Goal: Task Accomplishment & Management: Complete application form

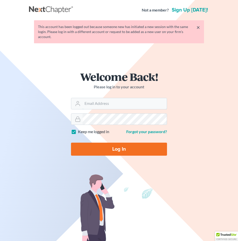
type input "whaddock@pendergraftsimon.com"
click at [120, 145] on input "Log In" at bounding box center [119, 149] width 96 height 13
type input "Thinking..."
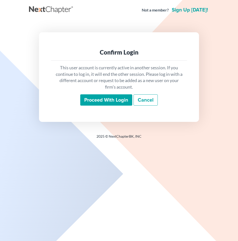
click at [108, 103] on input "Proceed with login" at bounding box center [106, 100] width 52 height 12
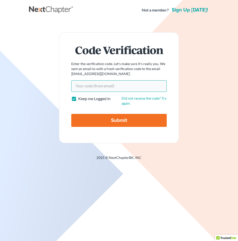
click at [96, 86] on input "Your code(from email)" at bounding box center [119, 86] width 96 height 12
paste input "8ed0a5"
type input "8ed0a5"
click at [71, 114] on input "Submit" at bounding box center [119, 120] width 96 height 13
type input "Thinking..."
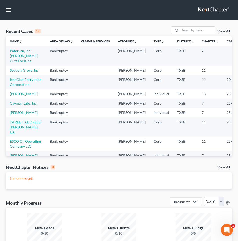
click at [25, 69] on link "Sequoia Grove, Inc." at bounding box center [25, 70] width 30 height 4
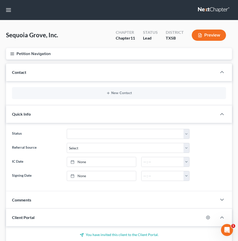
click at [14, 54] on icon "button" at bounding box center [12, 54] width 5 height 5
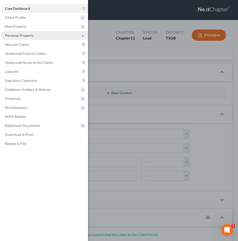
click at [79, 36] on span "Personal Property" at bounding box center [44, 35] width 87 height 9
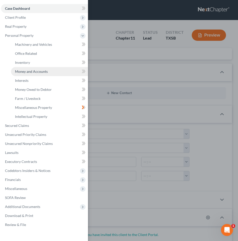
click at [43, 72] on span "Money and Accounts" at bounding box center [31, 71] width 33 height 4
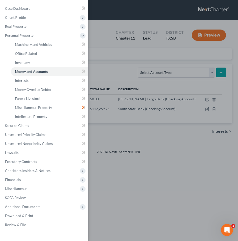
click at [183, 109] on div "Case Dashboard Payments Invoices Payments Payments Credit Report Client Profile" at bounding box center [119, 120] width 238 height 241
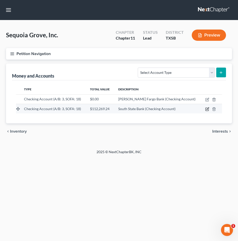
click at [207, 109] on icon "button" at bounding box center [207, 109] width 4 height 4
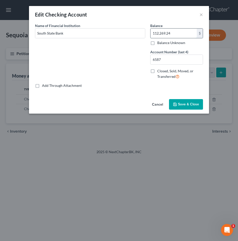
click at [177, 35] on input "112,269.24" at bounding box center [174, 34] width 46 height 10
type input "1"
type input "22,608"
click at [187, 106] on span "Save & Close" at bounding box center [188, 104] width 21 height 4
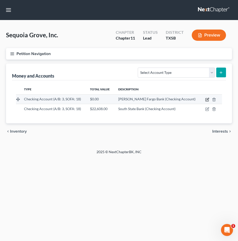
click at [207, 99] on icon "button" at bounding box center [208, 99] width 2 height 2
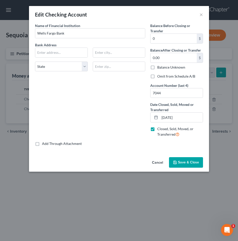
click at [158, 164] on button "Cancel" at bounding box center [157, 163] width 19 height 10
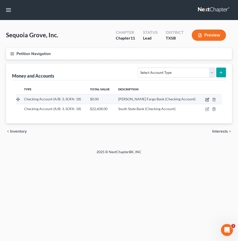
click at [206, 100] on icon "button" at bounding box center [207, 99] width 3 height 3
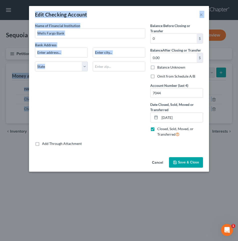
drag, startPoint x: 92, startPoint y: 76, endPoint x: -89, endPoint y: 60, distance: 181.4
click at [0, 60] on html "Home New Case Client Portal Pendergraft & Simon LLP whaddock@pendergraftsimon.c…" at bounding box center [119, 120] width 238 height 241
click at [84, 38] on div "Wells Fargo Bank" at bounding box center [90, 33] width 110 height 10
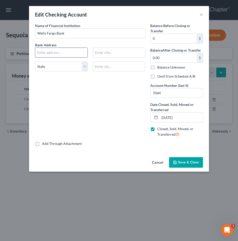
click at [56, 52] on input "text" at bounding box center [61, 53] width 52 height 10
type input "235 W. 20th Street"
type input "Houston"
select select "45"
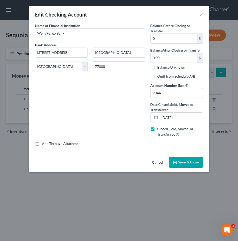
type input "77008"
click at [187, 164] on span "Save & Close" at bounding box center [188, 162] width 21 height 4
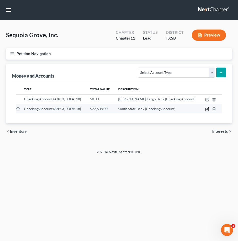
click at [208, 109] on icon "button" at bounding box center [207, 109] width 4 height 4
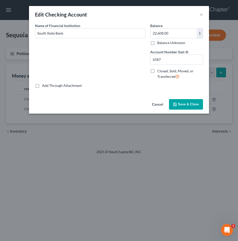
click at [161, 107] on button "Cancel" at bounding box center [157, 105] width 19 height 10
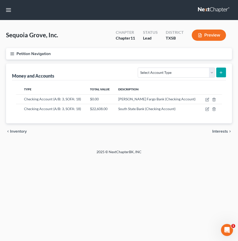
click at [30, 53] on button "Petition Navigation" at bounding box center [119, 54] width 226 height 12
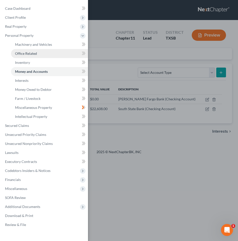
click at [35, 54] on span "Office Related" at bounding box center [26, 53] width 22 height 4
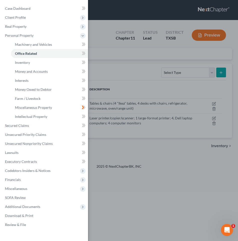
click at [114, 83] on div "Case Dashboard Payments Invoices Payments Payments Credit Report Client Profile" at bounding box center [119, 120] width 238 height 241
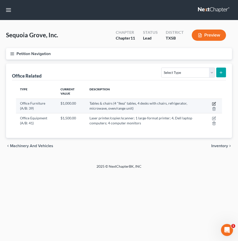
click at [214, 103] on icon "button" at bounding box center [215, 103] width 2 height 2
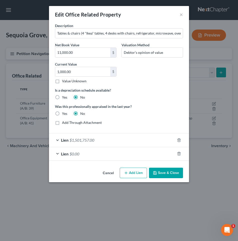
click at [107, 172] on button "Cancel" at bounding box center [108, 173] width 19 height 10
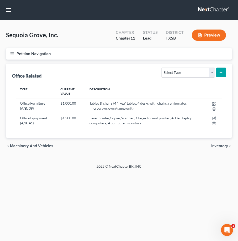
click at [14, 52] on icon "button" at bounding box center [12, 54] width 5 height 5
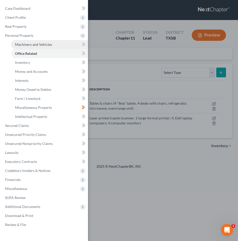
click at [39, 46] on span "Machinery and Vehicles" at bounding box center [33, 44] width 37 height 4
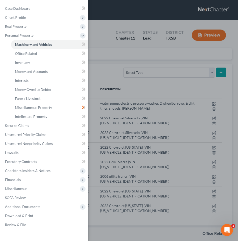
click at [154, 94] on div "Case Dashboard Payments Invoices Payments Payments Credit Report Client Profile" at bounding box center [119, 120] width 238 height 241
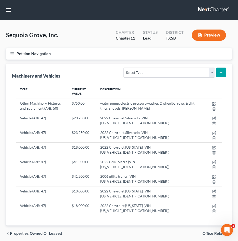
click at [21, 52] on button "Petition Navigation" at bounding box center [119, 54] width 226 height 12
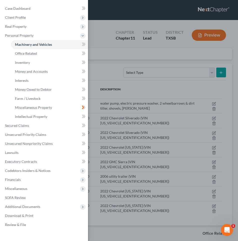
click at [143, 87] on div "Case Dashboard Payments Invoices Payments Payments Credit Report Client Profile" at bounding box center [119, 120] width 238 height 241
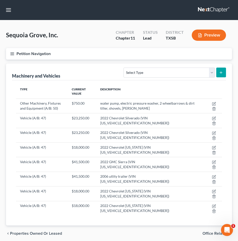
click at [18, 53] on button "Petition Navigation" at bounding box center [119, 54] width 226 height 12
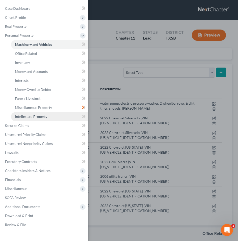
click at [31, 114] on link "Intellectual Property" at bounding box center [49, 116] width 77 height 9
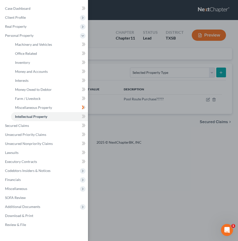
click at [142, 126] on div "Case Dashboard Payments Invoices Payments Payments Credit Report Client Profile" at bounding box center [119, 120] width 238 height 241
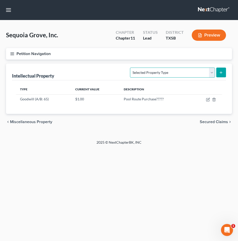
click at [212, 71] on select "Selected Property Type Customer Lists (A/B: 63) Goodwill (A/B: 65) Internet Dom…" at bounding box center [172, 73] width 85 height 10
select select "internet_domains_websites"
click at [131, 68] on select "Selected Property Type Customer Lists (A/B: 63) Goodwill (A/B: 65) Internet Dom…" at bounding box center [172, 73] width 85 height 10
click at [221, 68] on button "submit" at bounding box center [222, 73] width 10 height 10
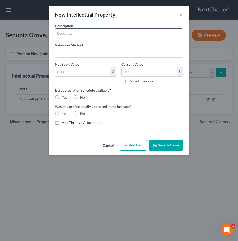
click at [94, 34] on input "text" at bounding box center [119, 34] width 128 height 10
type input "gmoutdoorliving.com domain name"
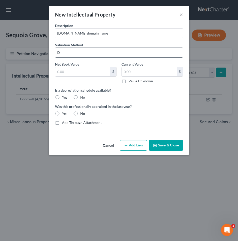
type input "Debtor's opinion of value"
click at [131, 72] on input "text" at bounding box center [149, 72] width 55 height 10
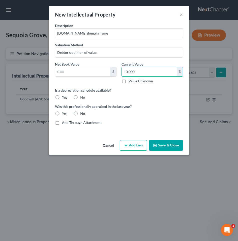
type input "10,000"
click at [80, 98] on label "No" at bounding box center [82, 97] width 5 height 5
click at [82, 98] on input "No" at bounding box center [83, 96] width 3 height 3
radio input "true"
click at [80, 114] on label "No" at bounding box center [82, 113] width 5 height 5
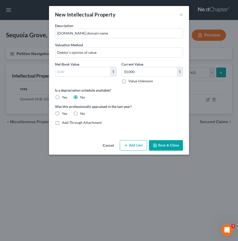
click at [82, 114] on input "No" at bounding box center [83, 112] width 3 height 3
radio input "true"
click at [162, 146] on button "Save & Close" at bounding box center [166, 145] width 34 height 11
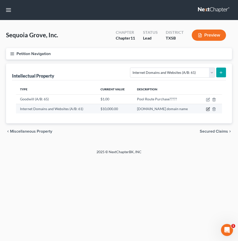
click at [208, 108] on icon "button" at bounding box center [208, 109] width 4 height 4
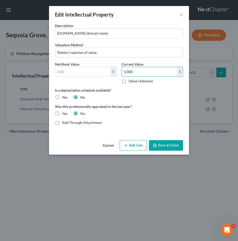
type input "5,000"
click at [162, 142] on button "Save & Close" at bounding box center [166, 145] width 34 height 11
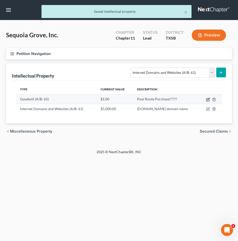
click at [207, 99] on icon "button" at bounding box center [208, 100] width 4 height 4
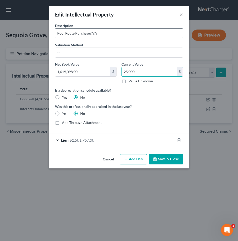
type input "25,000"
click at [105, 35] on input "Pool Route Purchase?????" at bounding box center [119, 34] width 128 height 10
type input "P"
type input "Goodwill from purchase of GM Outdoor Living business"
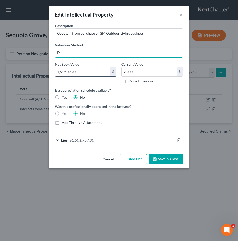
type input "Debtor's opinion of value"
click at [158, 158] on button "Save & Close" at bounding box center [166, 159] width 34 height 11
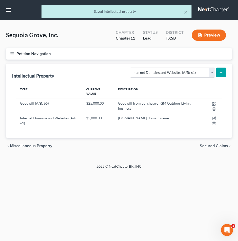
click at [223, 69] on button "submit" at bounding box center [222, 73] width 10 height 10
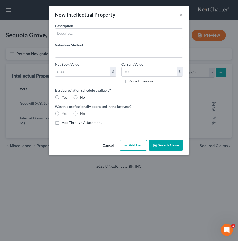
click at [112, 145] on button "Cancel" at bounding box center [108, 146] width 19 height 10
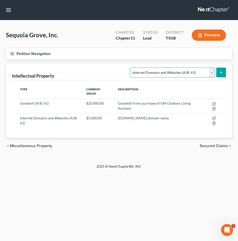
click at [213, 72] on select "Selected Property Type Customer Lists (A/B: 63) Goodwill (A/B: 65) Internet Dom…" at bounding box center [172, 73] width 85 height 10
select select "other_intellectual_property"
click at [131, 68] on select "Selected Property Type Customer Lists (A/B: 63) Goodwill (A/B: 65) Internet Dom…" at bounding box center [172, 73] width 85 height 10
click at [220, 72] on icon "submit" at bounding box center [221, 73] width 4 height 4
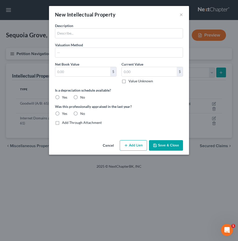
click at [107, 145] on button "Cancel" at bounding box center [108, 146] width 19 height 10
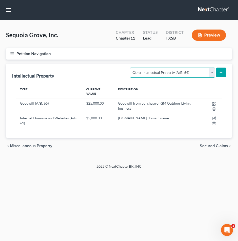
click at [212, 72] on select "Selected Property Type Customer Lists (A/B: 63) Goodwill (A/B: 65) Internet Dom…" at bounding box center [172, 73] width 85 height 10
click at [131, 68] on select "Selected Property Type Customer Lists (A/B: 63) Goodwill (A/B: 65) Internet Dom…" at bounding box center [172, 73] width 85 height 10
click at [224, 74] on button "submit" at bounding box center [222, 73] width 10 height 10
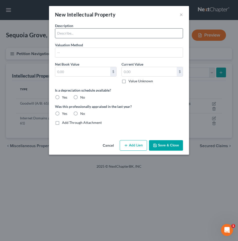
click at [86, 31] on input "text" at bounding box center [119, 34] width 128 height 10
type input "DBA registration"
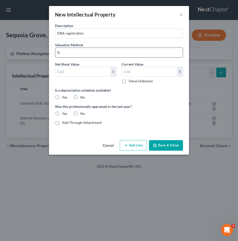
type input "Debtor's opinion of value"
click at [77, 70] on input "text" at bounding box center [82, 72] width 55 height 10
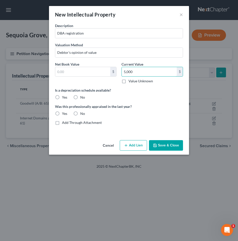
type input "5,000"
click at [80, 98] on label "No" at bounding box center [82, 97] width 5 height 5
click at [82, 98] on input "No" at bounding box center [83, 96] width 3 height 3
radio input "true"
click at [80, 114] on label "No" at bounding box center [82, 113] width 5 height 5
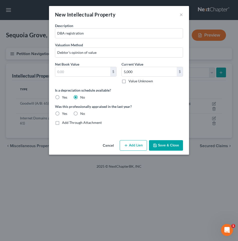
click at [82, 114] on input "No" at bounding box center [83, 112] width 3 height 3
radio input "true"
click at [166, 148] on button "Save & Close" at bounding box center [166, 145] width 34 height 11
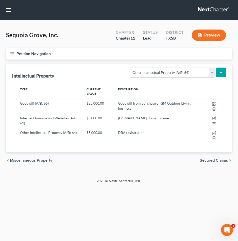
click at [25, 53] on button "Petition Navigation" at bounding box center [119, 54] width 226 height 12
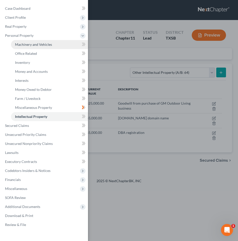
click at [29, 44] on span "Machinery and Vehicles" at bounding box center [33, 44] width 37 height 4
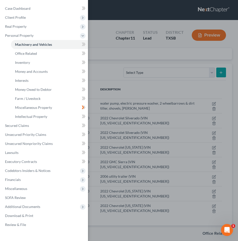
click at [145, 79] on div "Case Dashboard Payments Invoices Payments Payments Credit Report Client Profile" at bounding box center [119, 120] width 238 height 241
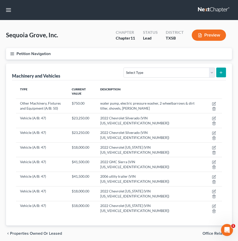
click at [45, 51] on button "Petition Navigation" at bounding box center [119, 54] width 226 height 12
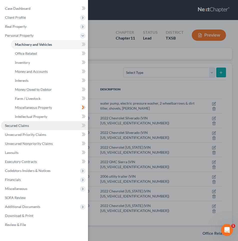
click at [33, 124] on link "Secured Claims" at bounding box center [44, 125] width 87 height 9
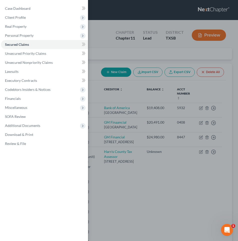
click at [94, 85] on div "Case Dashboard Payments Invoices Payments Payments Credit Report Client Profile" at bounding box center [119, 120] width 238 height 241
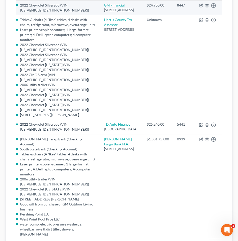
scroll to position [140, 0]
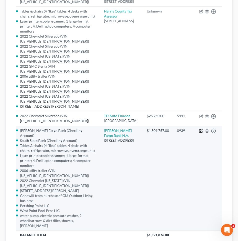
click at [201, 131] on icon "button" at bounding box center [201, 130] width 2 height 2
select select "24"
select select "1"
select select
select select "1"
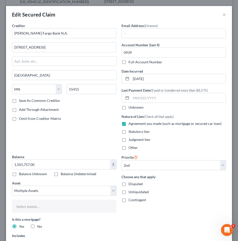
select select "2828556"
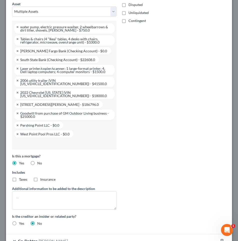
scroll to position [225, 0]
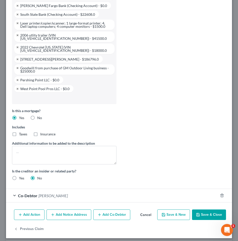
click at [146, 211] on button "Cancel" at bounding box center [145, 215] width 19 height 10
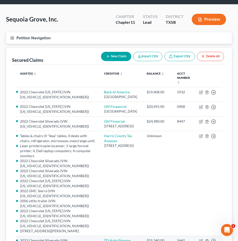
scroll to position [12, 0]
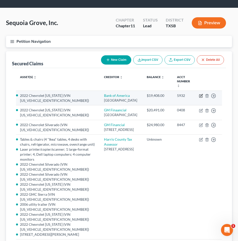
click at [201, 94] on icon "button" at bounding box center [201, 95] width 2 height 2
select select "9"
select select "11"
select select "1"
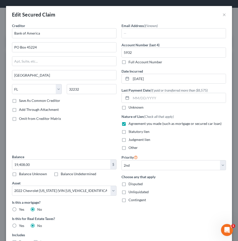
scroll to position [97, 0]
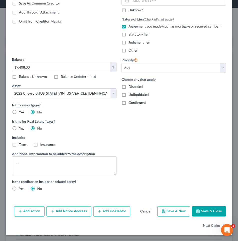
click at [104, 210] on button "Add Co-Debtor" at bounding box center [111, 211] width 37 height 11
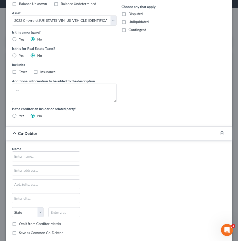
scroll to position [184, 0]
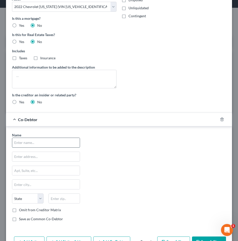
click at [30, 142] on input "text" at bounding box center [46, 143] width 68 height 10
type input "Martin Rafter"
click at [35, 157] on input "text" at bounding box center [46, 157] width 68 height 10
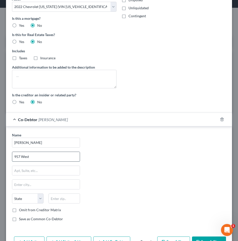
type input "957 West 17th Street"
type input "Houston"
select select "45"
type input "77008"
click at [98, 141] on div "Name * Martin Rafter 957 West 17th Street Houston State AL AK AR AZ CA CO CT DE…" at bounding box center [119, 178] width 219 height 93
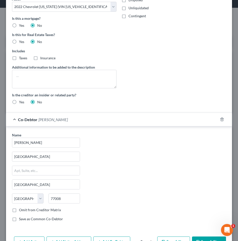
scroll to position [214, 0]
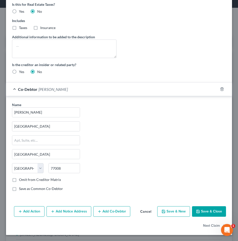
click at [28, 187] on label "Save as Common Co-Debtor" at bounding box center [41, 188] width 44 height 5
click at [24, 187] on input "Save as Common Co-Debtor" at bounding box center [22, 187] width 3 height 3
checkbox input "true"
click at [207, 211] on button "Save & Close" at bounding box center [209, 211] width 34 height 11
select select
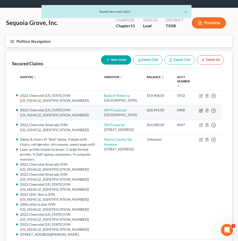
click at [200, 109] on icon "button" at bounding box center [200, 110] width 3 height 3
select select "45"
select select "1"
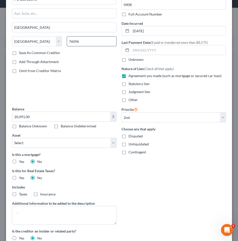
scroll to position [97, 0]
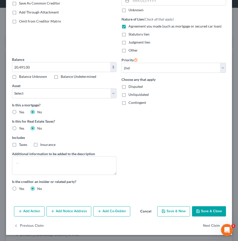
click at [107, 213] on button "Add Co-Debtor" at bounding box center [111, 211] width 37 height 11
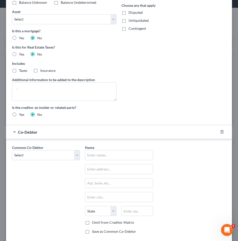
scroll to position [190, 0]
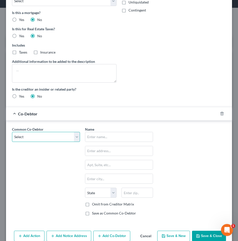
click at [29, 137] on select "Select Martin Rafter" at bounding box center [46, 137] width 68 height 10
select select "0"
click at [12, 132] on select "Select Martin Rafter" at bounding box center [46, 137] width 68 height 10
type input "Martin Rafter"
type input "957 West 17th Street"
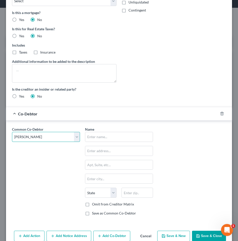
type input "Houston"
select select "45"
type input "77008"
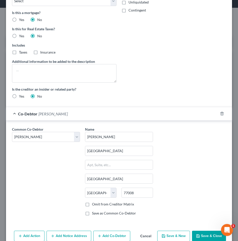
click at [201, 235] on button "Save & Close" at bounding box center [209, 236] width 34 height 11
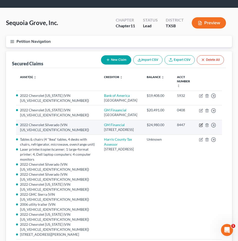
click at [202, 127] on icon "button" at bounding box center [201, 125] width 4 height 4
select select "45"
select select "1"
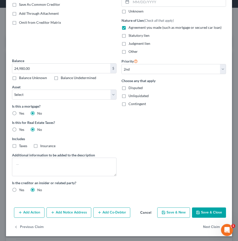
scroll to position [97, 0]
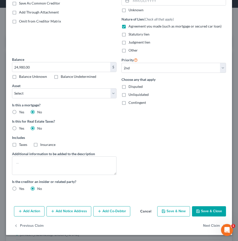
click at [109, 212] on button "Add Co-Debtor" at bounding box center [111, 211] width 37 height 11
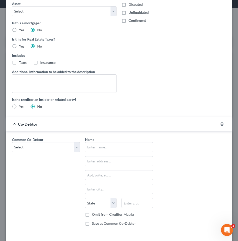
scroll to position [181, 0]
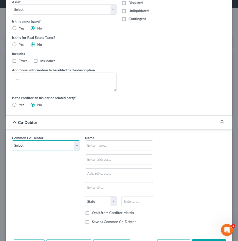
click at [72, 144] on select "Select Martin Rafter" at bounding box center [46, 145] width 68 height 10
select select "0"
click at [12, 140] on select "Select Martin Rafter" at bounding box center [46, 145] width 68 height 10
type input "Martin Rafter"
type input "957 West 17th Street"
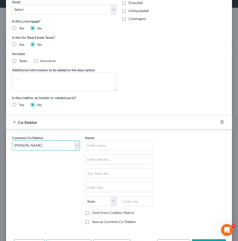
type input "Houston"
select select "45"
type input "77008"
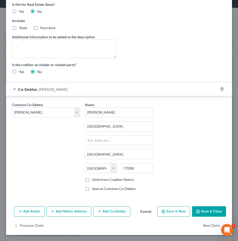
click at [208, 212] on button "Save & Close" at bounding box center [209, 211] width 34 height 11
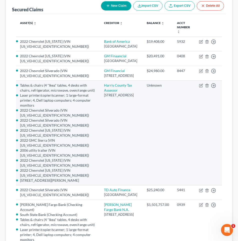
scroll to position [64, 0]
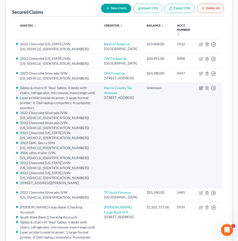
click at [200, 90] on icon "button" at bounding box center [200, 88] width 3 height 3
select select "45"
select select "1"
select select
select select "0"
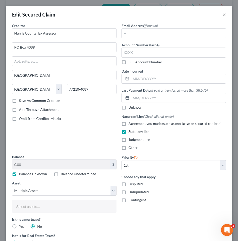
select select "2811110"
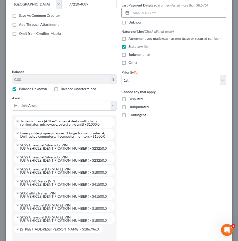
scroll to position [221, 0]
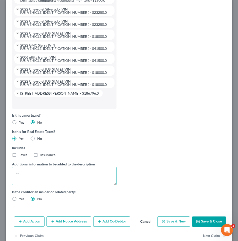
click at [33, 170] on textarea at bounding box center [64, 176] width 105 height 19
click at [77, 171] on textarea "Estimated property taxes for 2025" at bounding box center [64, 176] width 105 height 19
type textarea "Estimated property taxes for 2025. Amount to be determined by taxing authority."
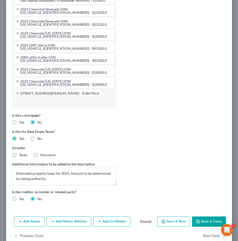
click at [208, 220] on button "Save & Close" at bounding box center [209, 222] width 34 height 11
select select
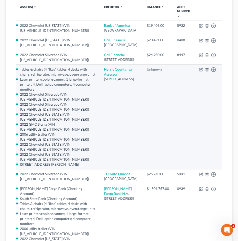
scroll to position [0, 0]
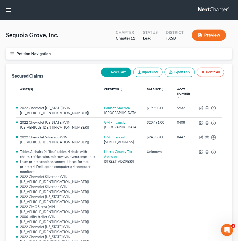
click at [26, 56] on button "Petition Navigation" at bounding box center [119, 54] width 226 height 12
